Goal: Obtain resource: Download file/media

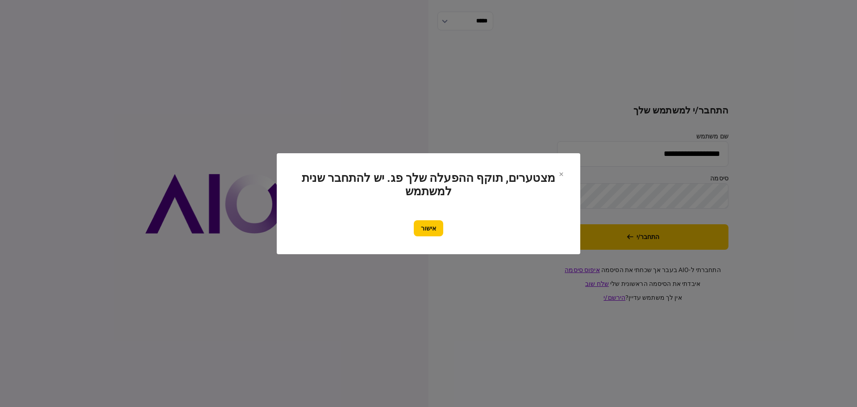
click at [430, 222] on button "אישור" at bounding box center [428, 228] width 29 height 16
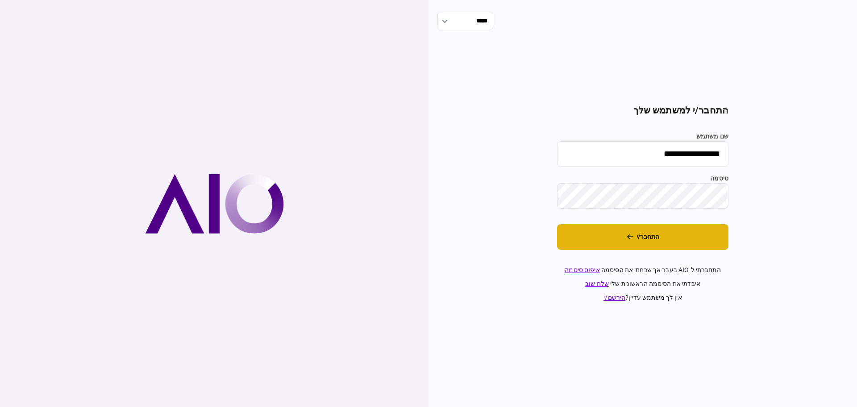
click at [588, 227] on button "התחבר/י" at bounding box center [642, 236] width 171 height 25
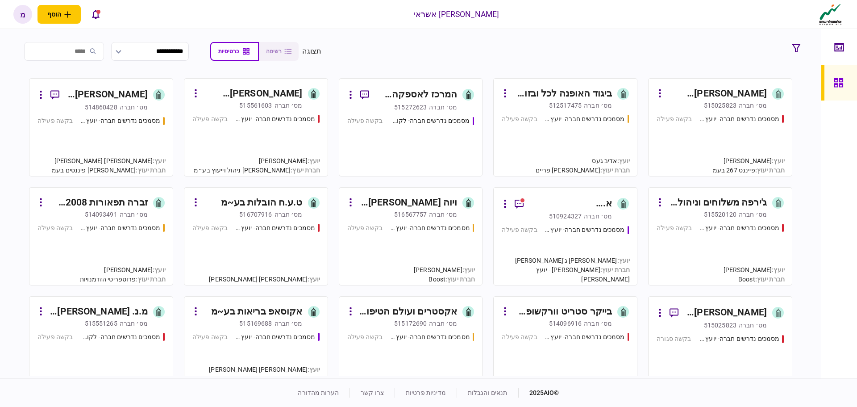
click at [559, 30] on section "**********" at bounding box center [411, 203] width 822 height 349
click at [854, 48] on link at bounding box center [840, 47] width 36 height 36
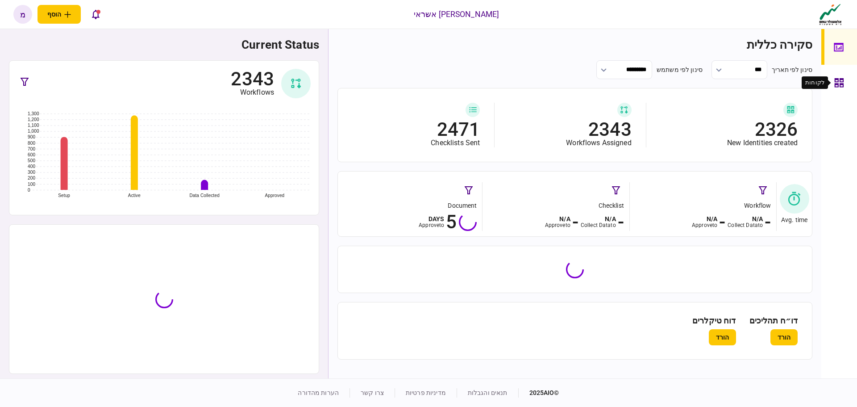
click at [839, 82] on icon at bounding box center [840, 83] width 10 height 10
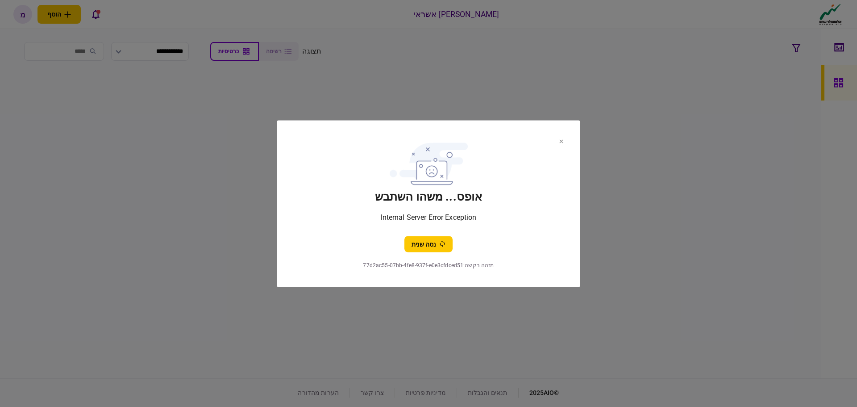
click at [563, 140] on icon at bounding box center [562, 141] width 4 height 4
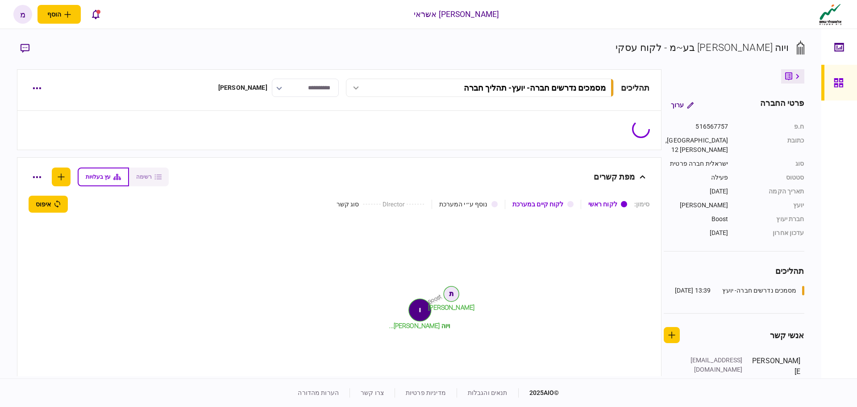
click at [842, 86] on icon at bounding box center [838, 82] width 9 height 9
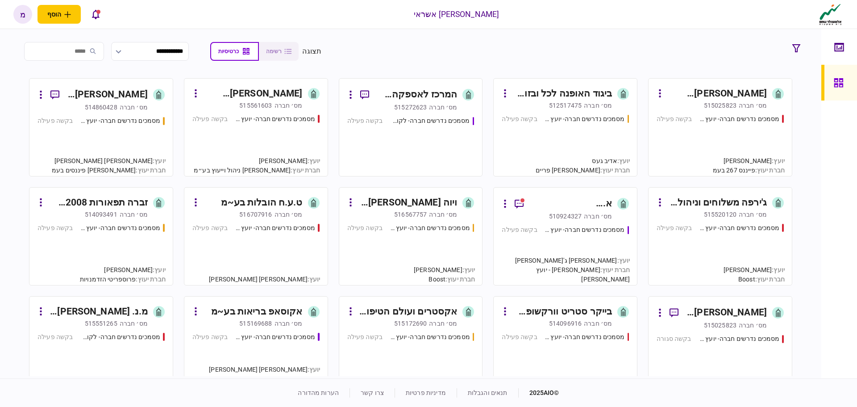
click at [84, 57] on input "search" at bounding box center [64, 51] width 80 height 19
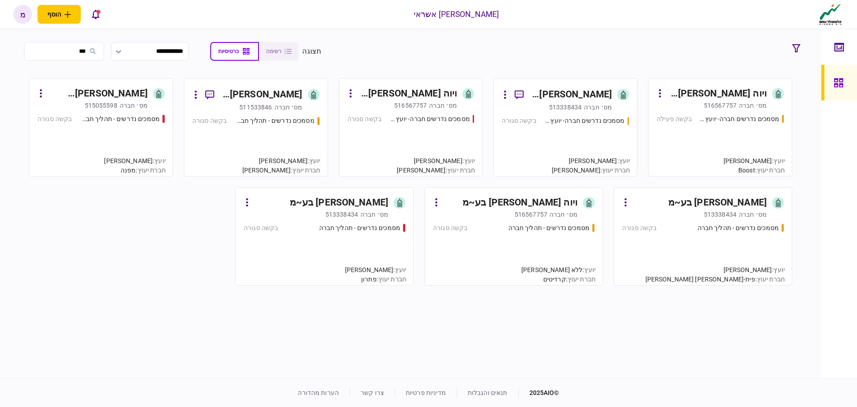
type input "***"
click at [712, 145] on div "מסמכים נדרשים חברה- יועץ - תהליך חברה בקשה פעילה" at bounding box center [720, 141] width 127 height 54
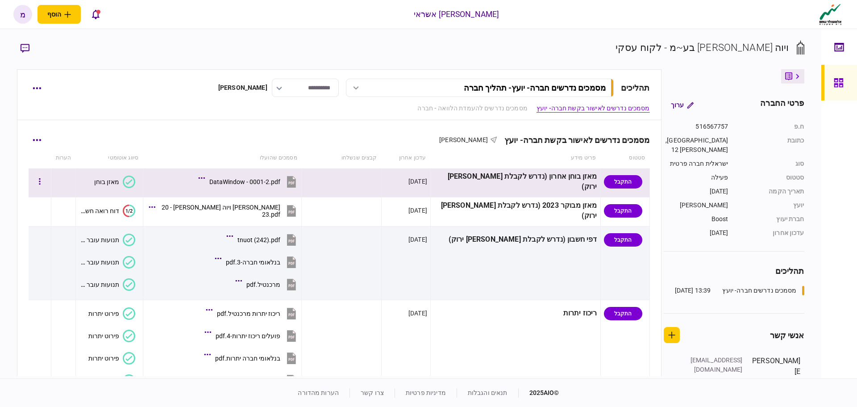
click at [257, 183] on div "DataWindow - 0001-2.pdf" at bounding box center [244, 181] width 71 height 7
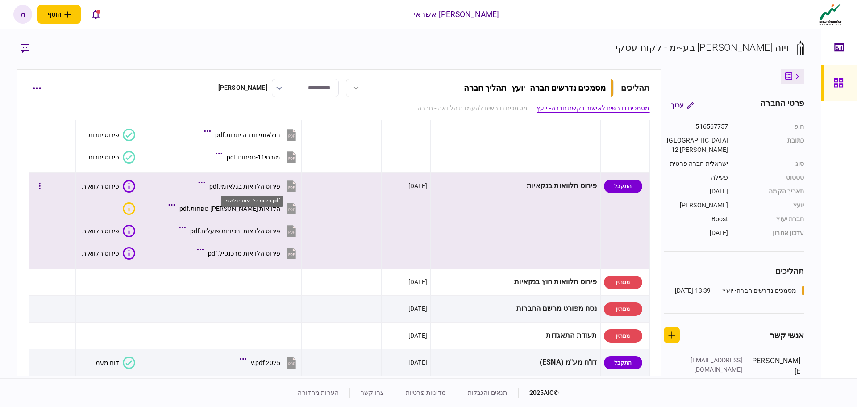
scroll to position [268, 0]
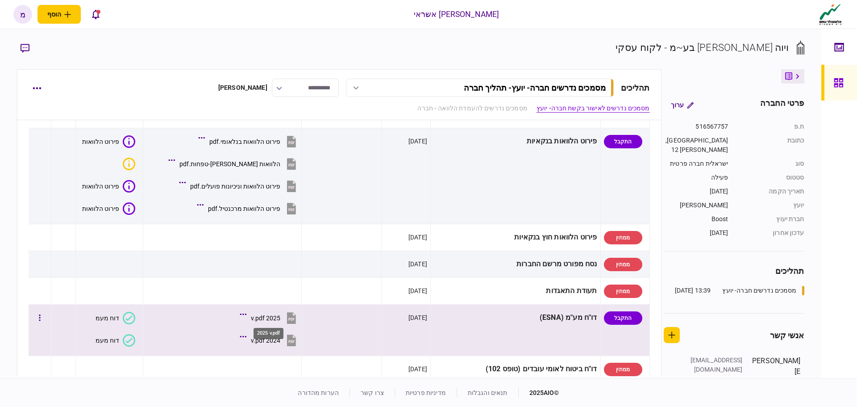
click at [270, 314] on div "2025 v.pdf" at bounding box center [265, 317] width 29 height 7
click at [285, 343] on button "2024 v.pdf" at bounding box center [270, 340] width 56 height 20
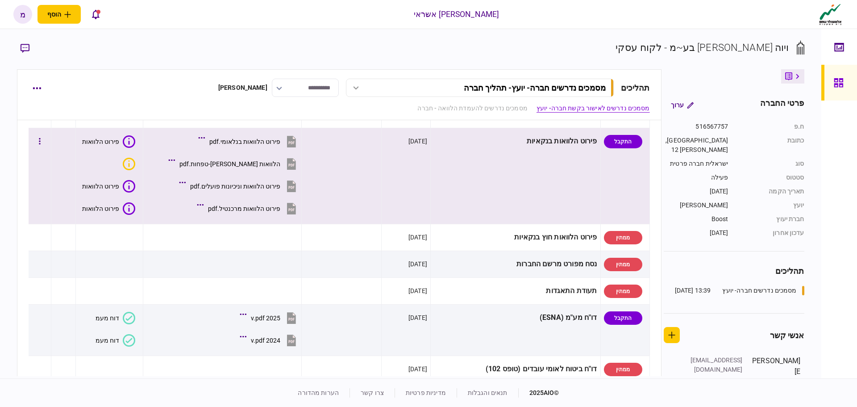
scroll to position [447, 0]
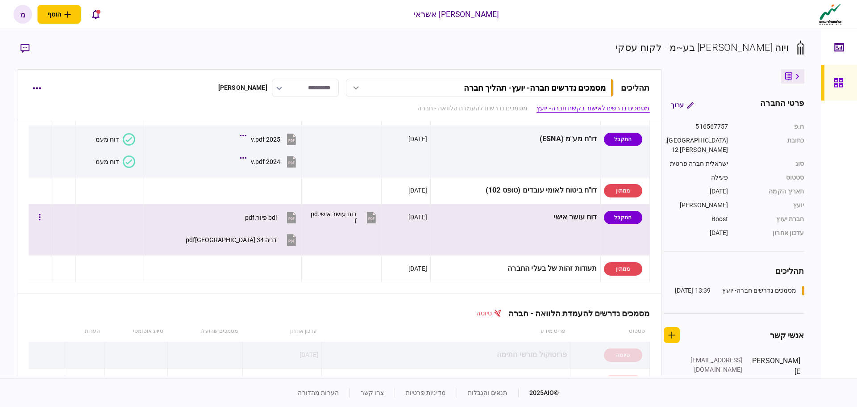
click at [275, 216] on div "bdi פיור.pdf" at bounding box center [261, 217] width 32 height 7
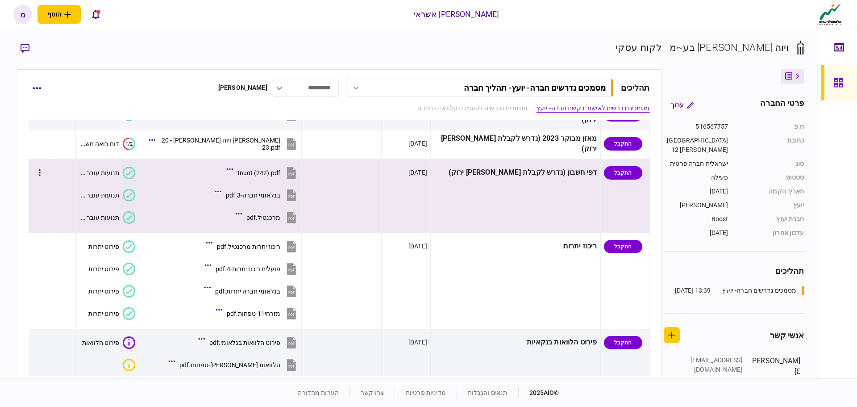
scroll to position [0, 0]
